Goal: Task Accomplishment & Management: Use online tool/utility

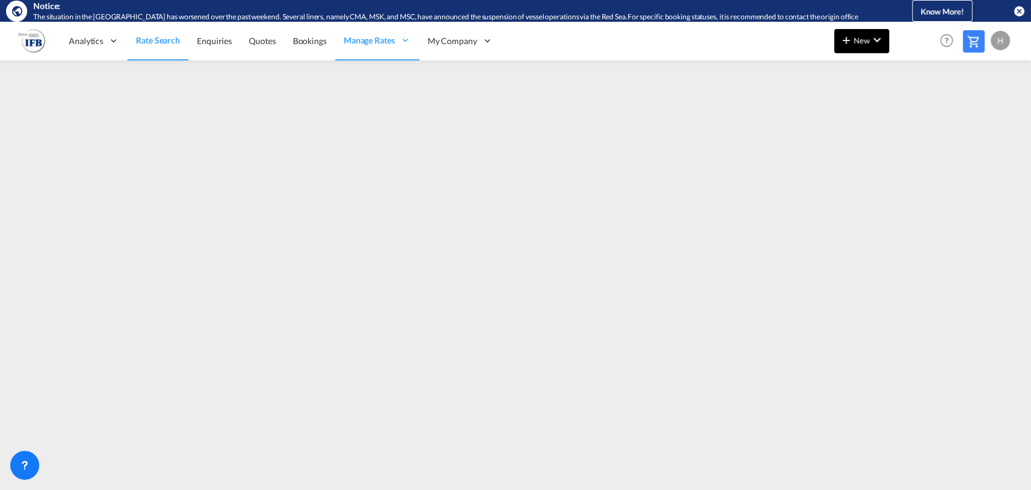
click at [860, 48] on button "New" at bounding box center [861, 41] width 55 height 24
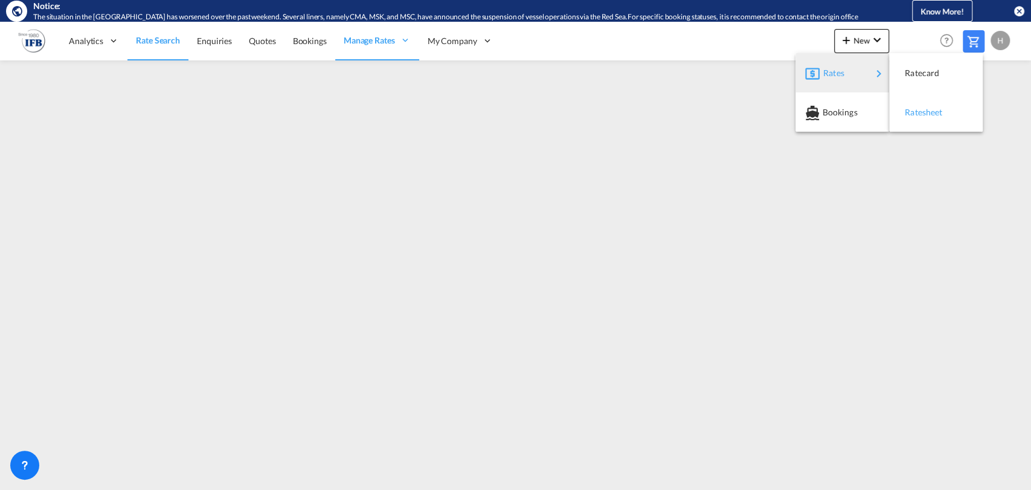
click at [915, 102] on span "Ratesheet" at bounding box center [911, 112] width 13 height 24
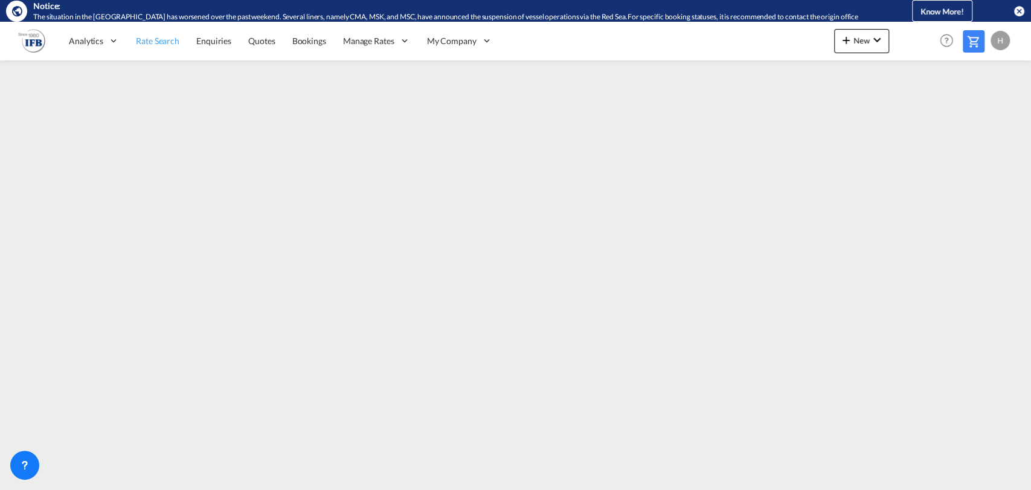
click at [169, 40] on span "Rate Search" at bounding box center [158, 41] width 44 height 10
click at [836, 44] on button "New" at bounding box center [861, 41] width 55 height 24
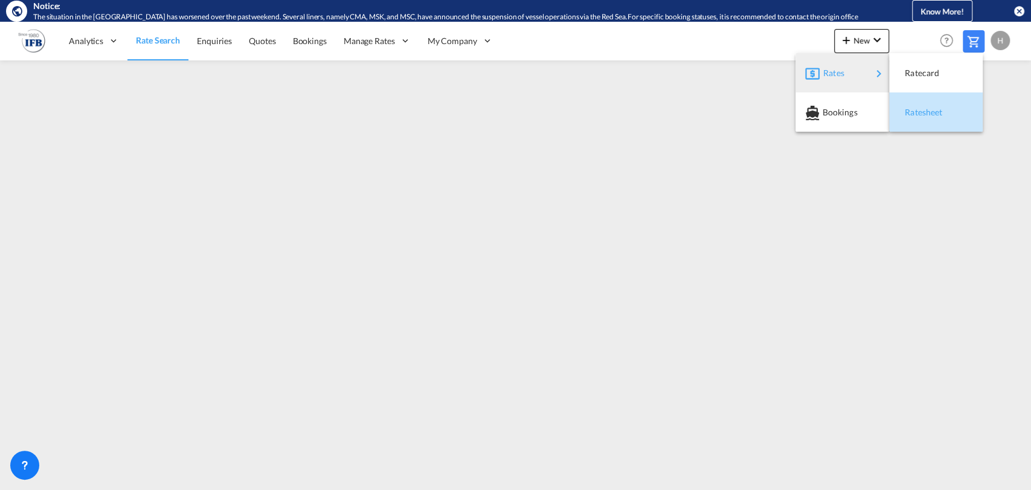
click at [913, 103] on span "Ratesheet" at bounding box center [911, 112] width 13 height 24
